Goal: Information Seeking & Learning: Learn about a topic

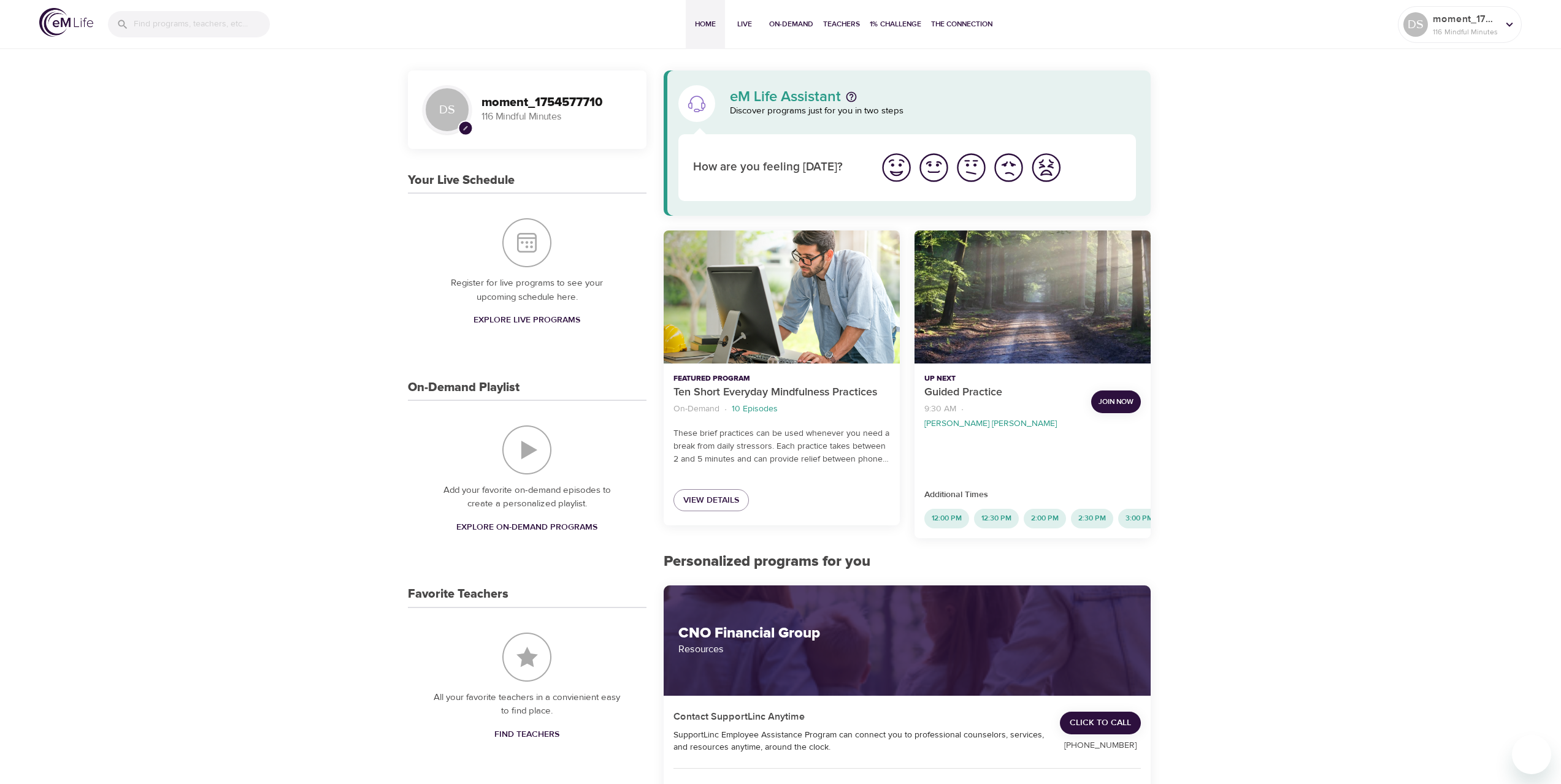
scroll to position [62, 0]
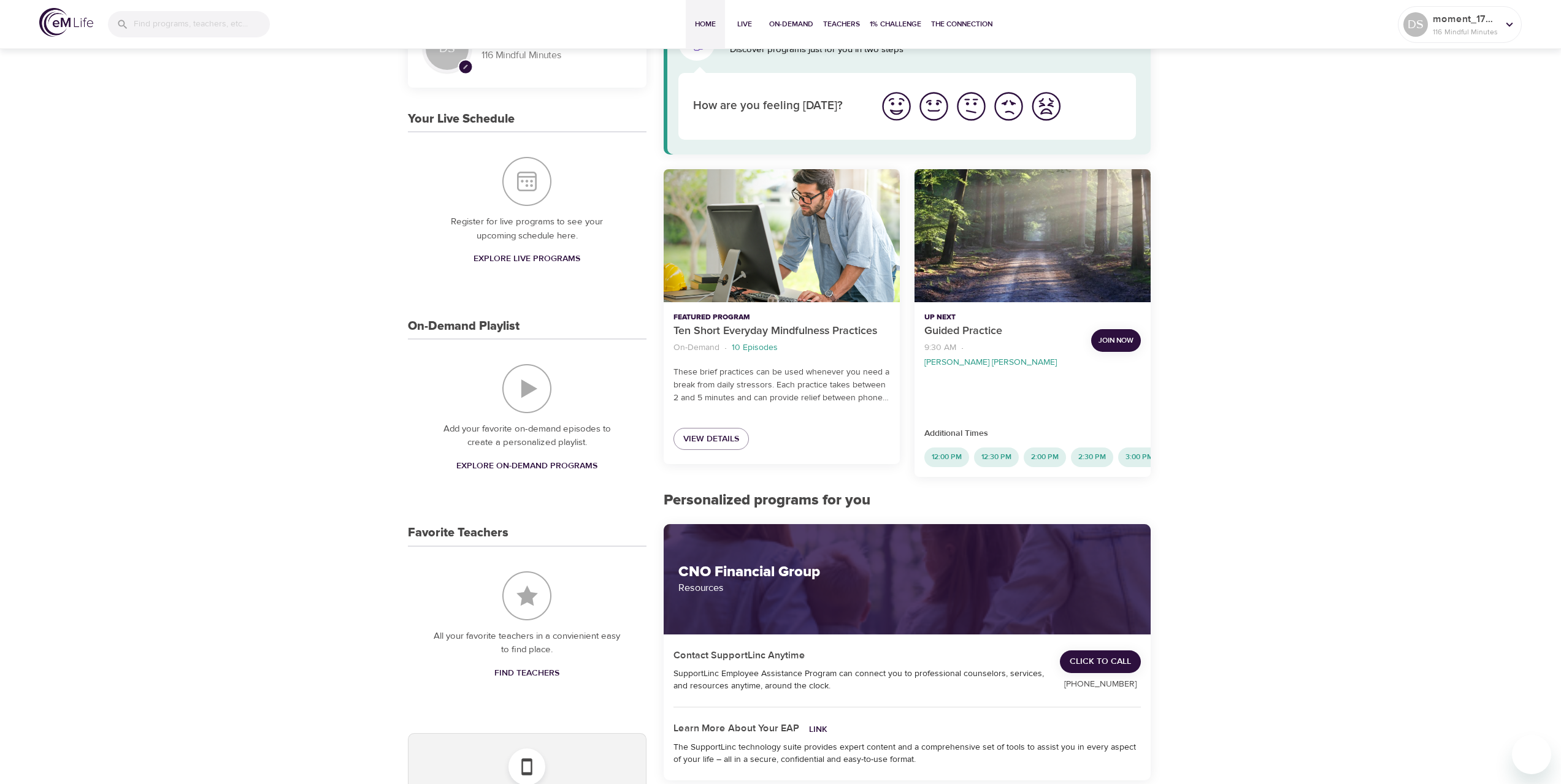
click at [543, 394] on img "On-Demand Playlist" at bounding box center [526, 388] width 49 height 49
click at [529, 469] on span "Explore On-Demand Programs" at bounding box center [527, 466] width 141 height 15
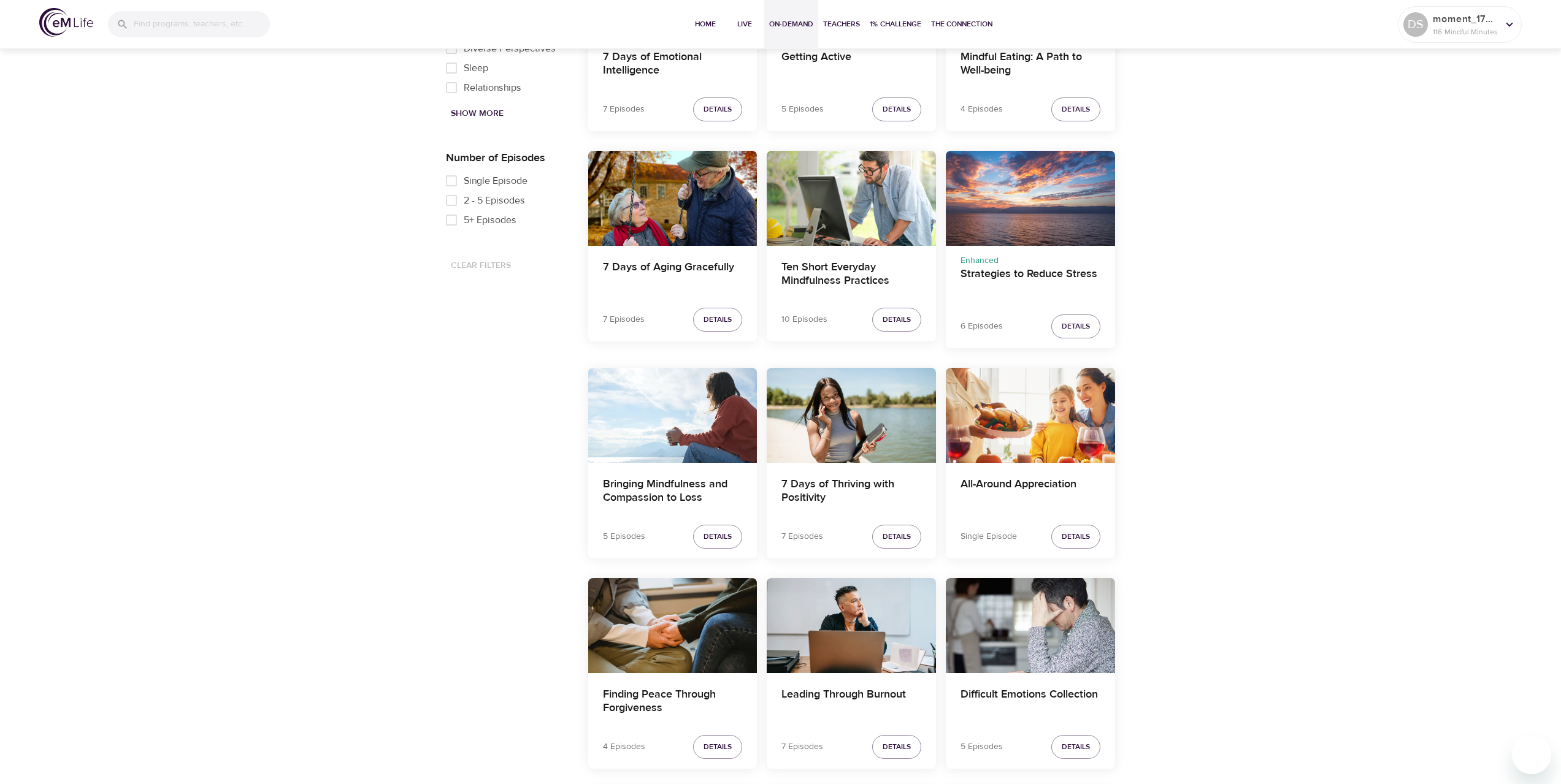
scroll to position [797, 0]
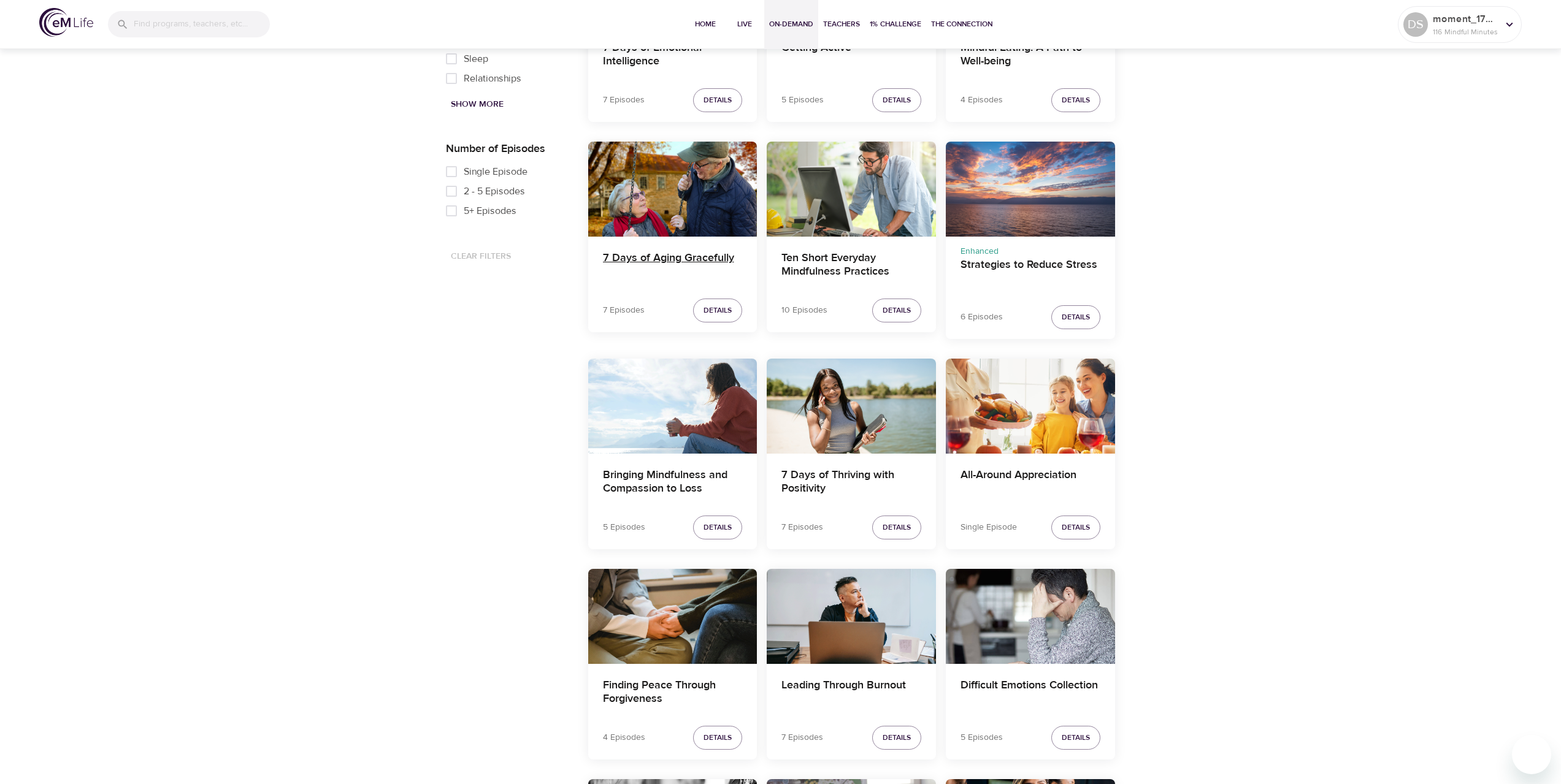
click at [693, 261] on h4 "7 Days of Aging Gracefully" at bounding box center [673, 266] width 140 height 29
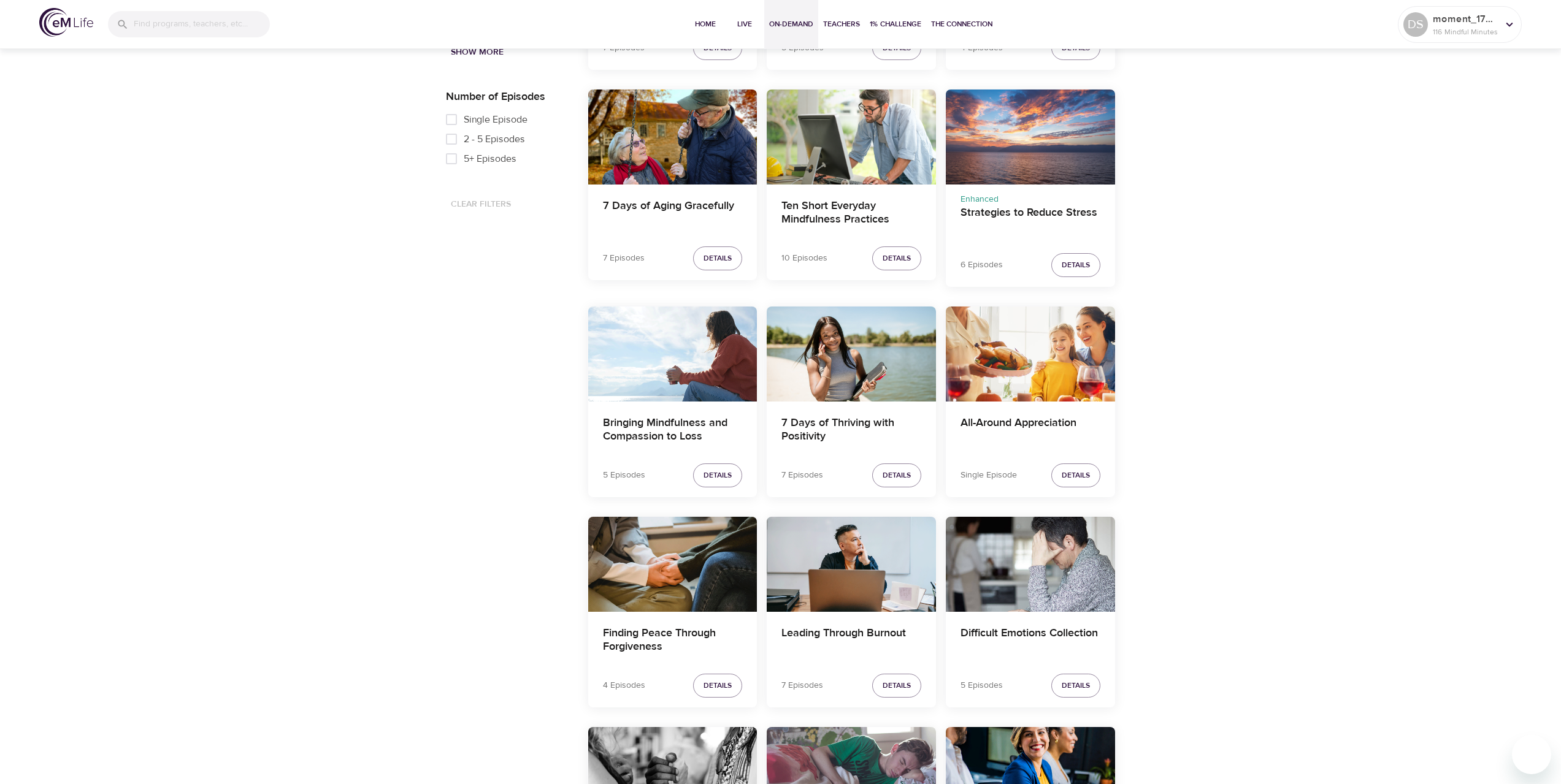
scroll to position [920, 0]
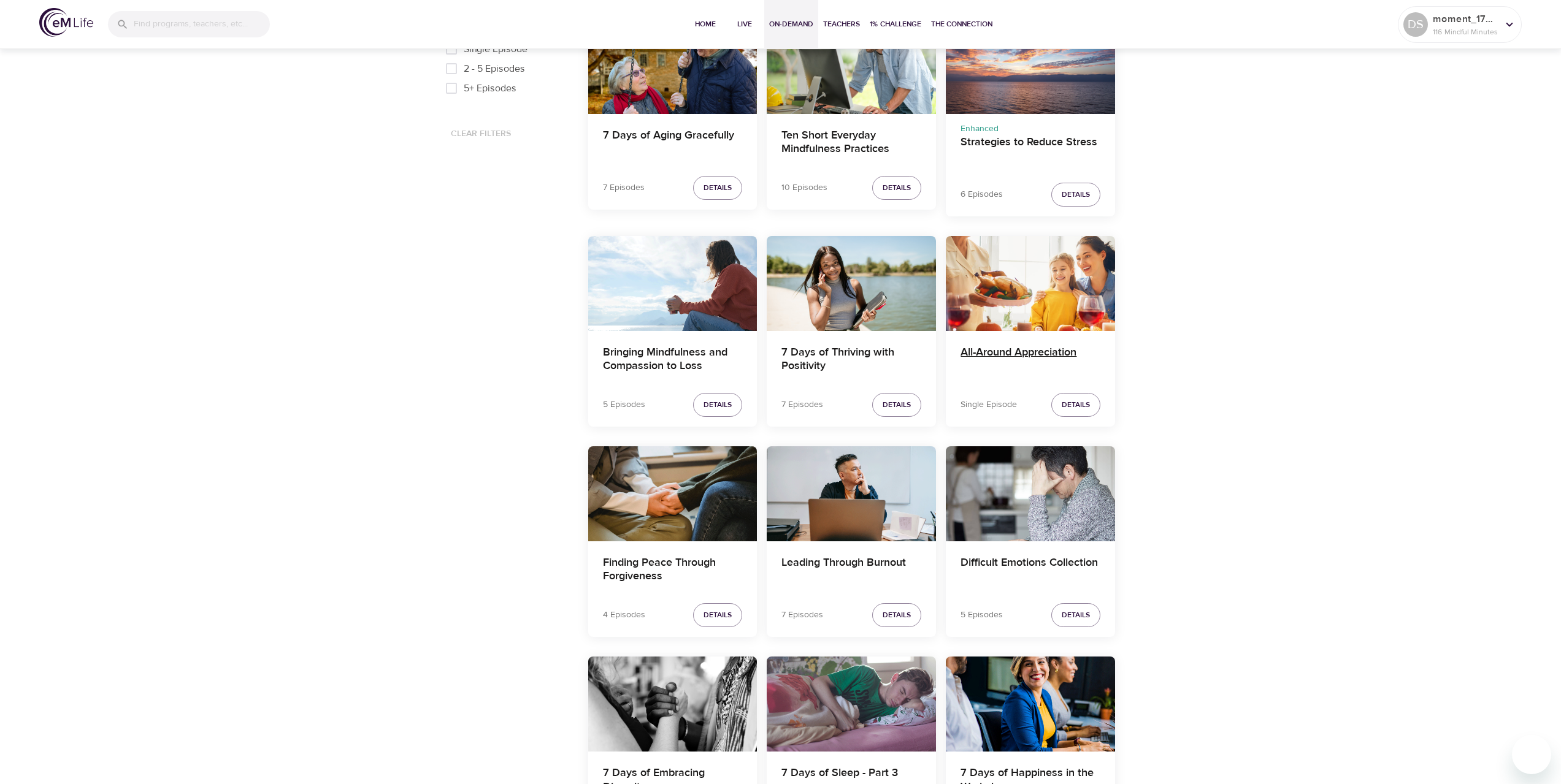
click at [1046, 353] on h4 "All-Around Appreciation" at bounding box center [1030, 360] width 140 height 29
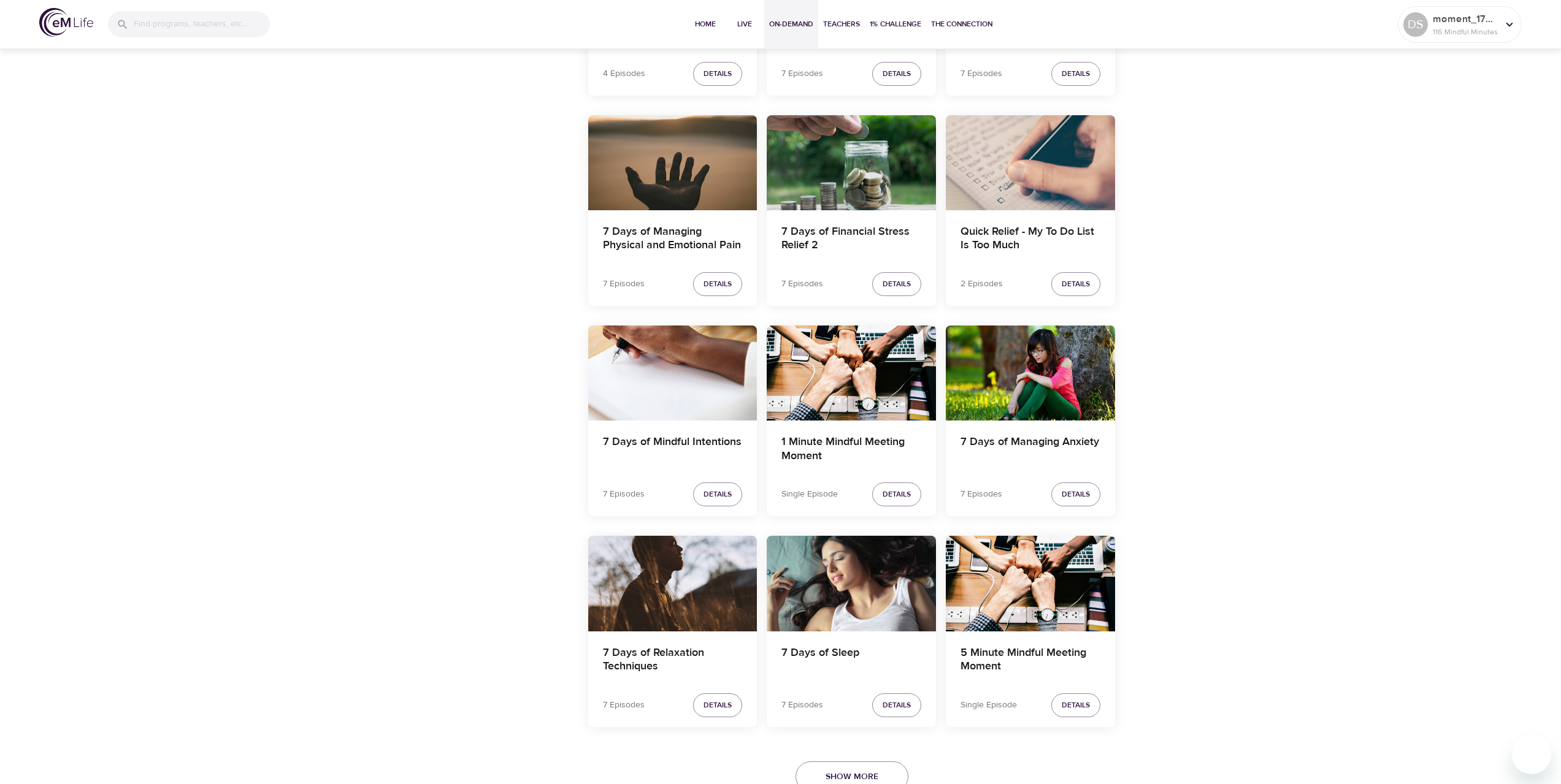
scroll to position [2013, 0]
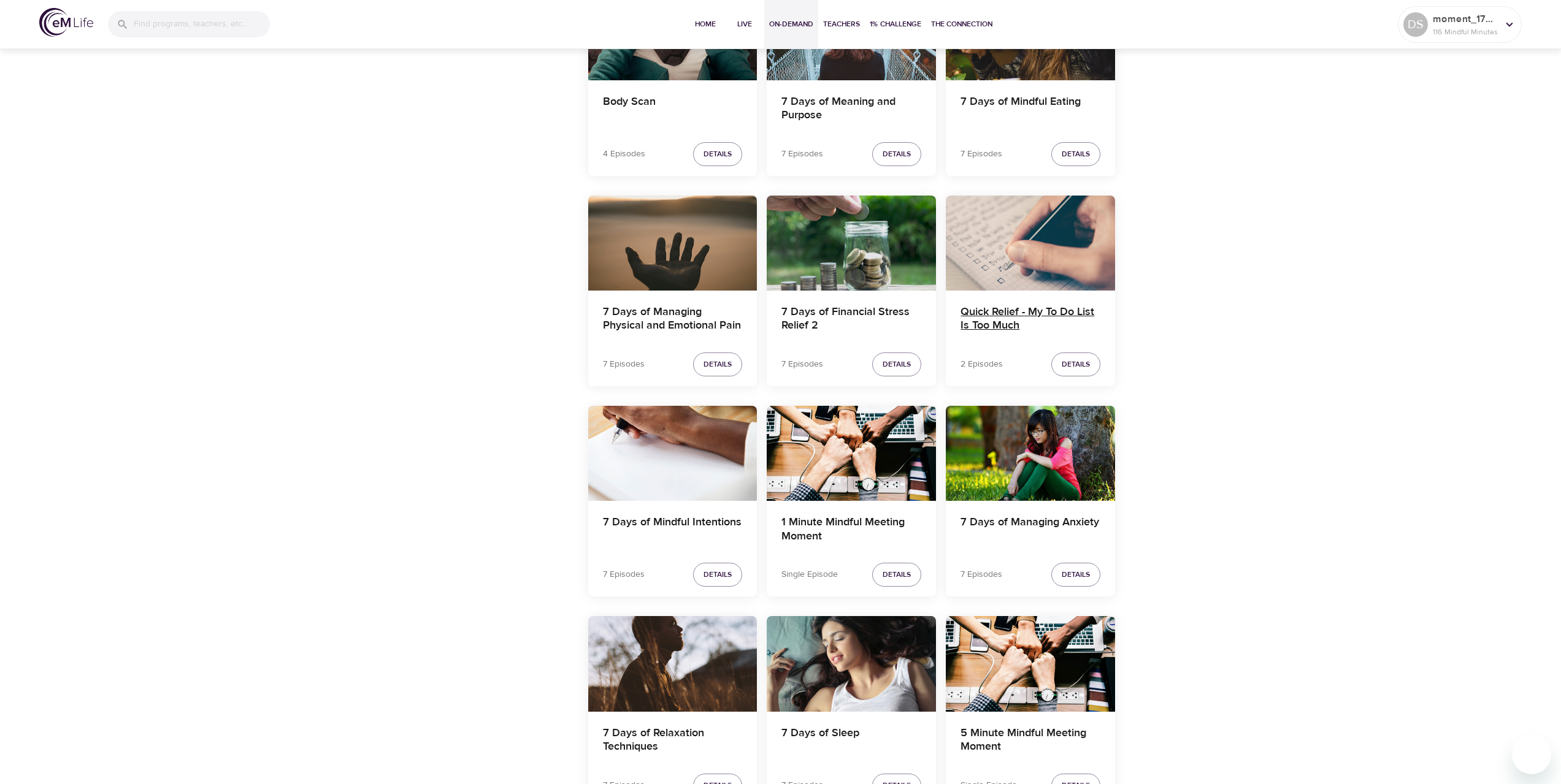
click at [1004, 317] on h4 "Quick Relief - My To Do List Is Too Much" at bounding box center [1030, 320] width 140 height 29
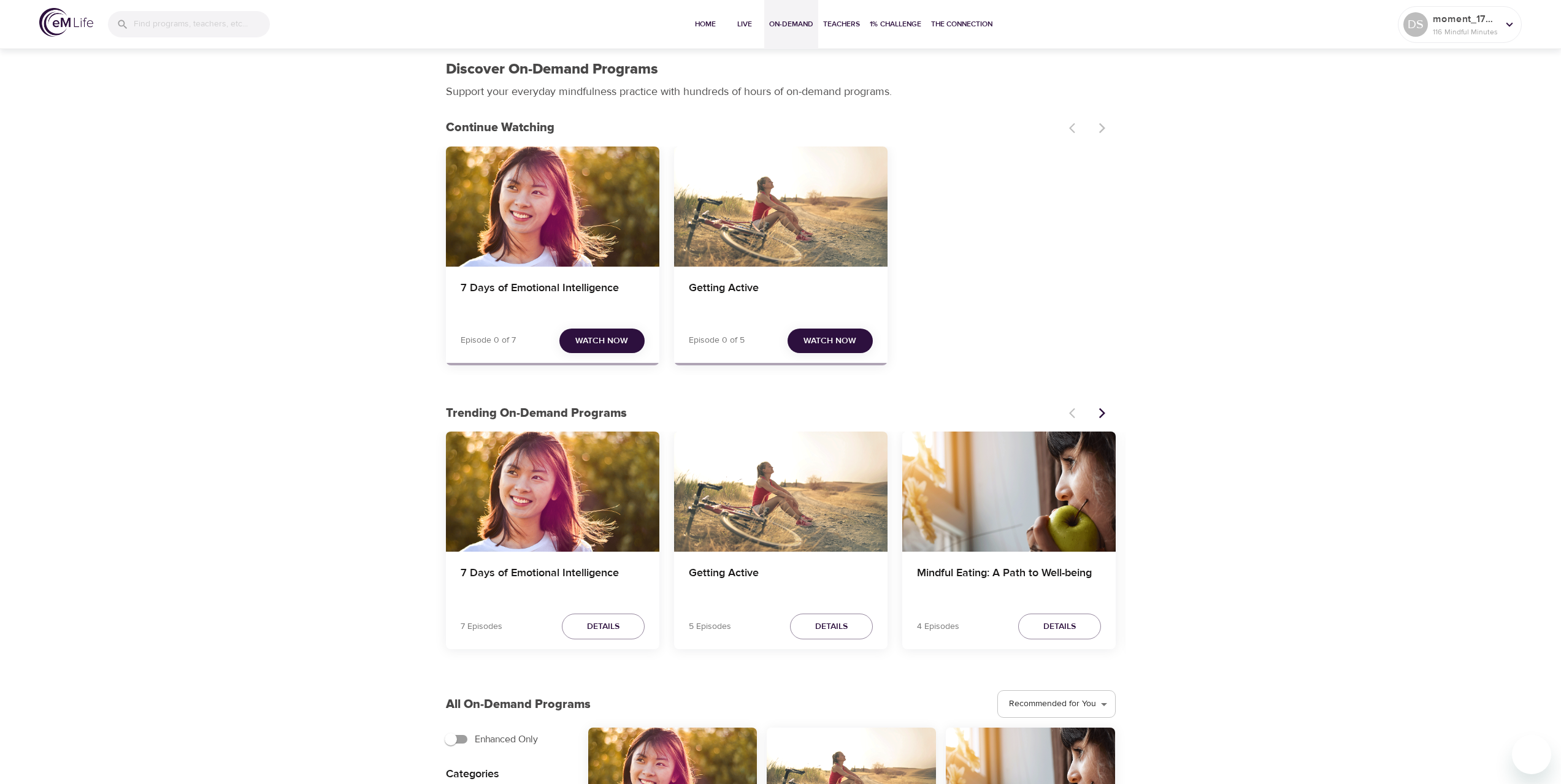
scroll to position [62, 0]
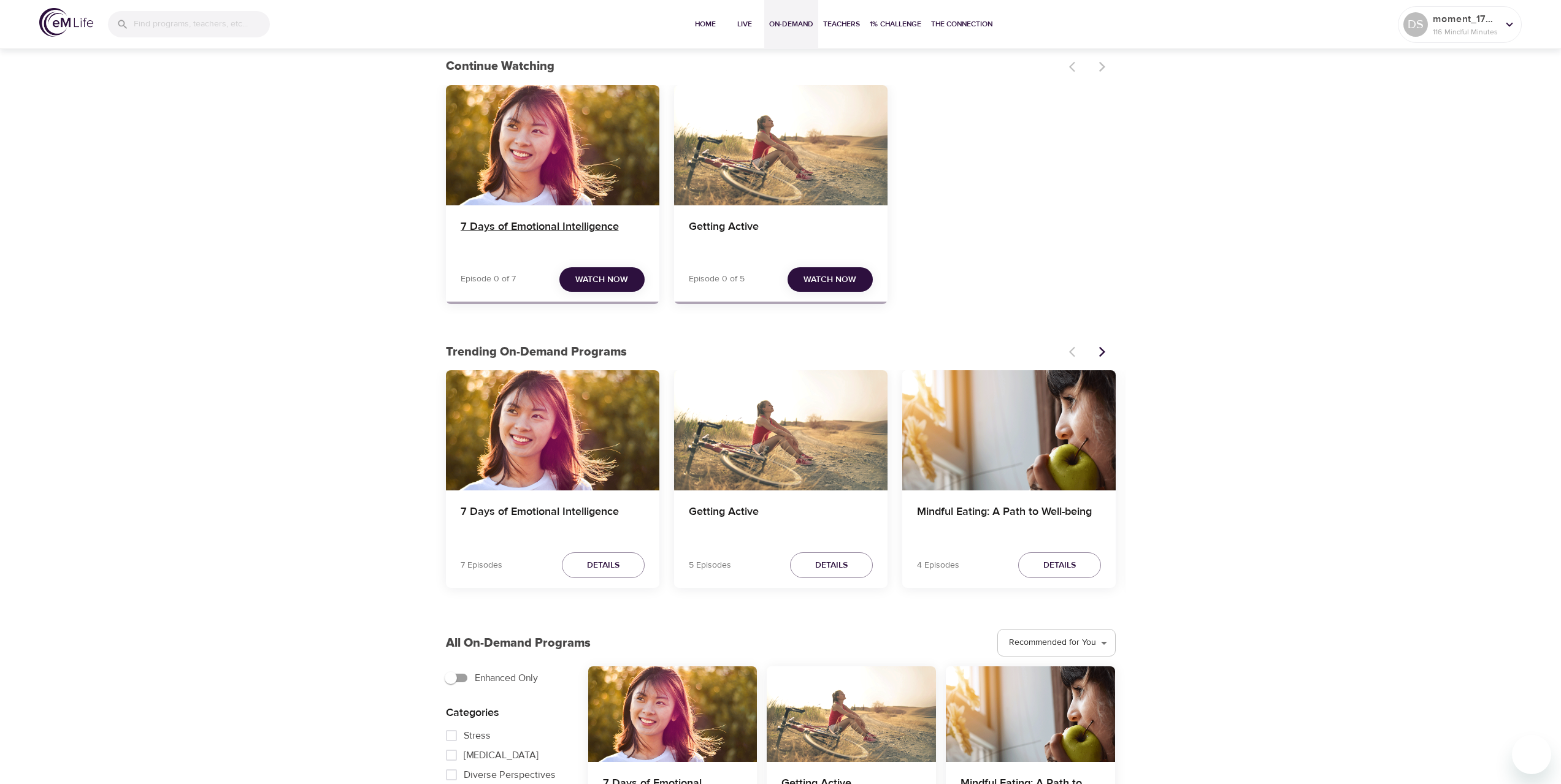
click at [579, 220] on h4 "7 Days of Emotional Intelligence" at bounding box center [553, 234] width 184 height 29
